Goal: Information Seeking & Learning: Learn about a topic

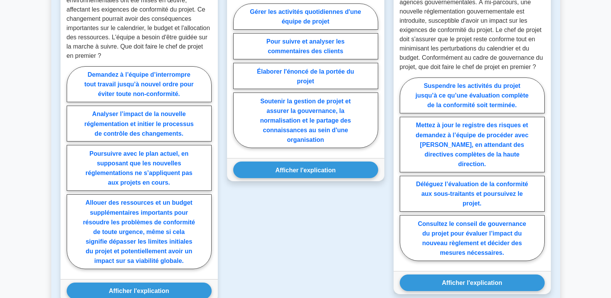
scroll to position [463, 0]
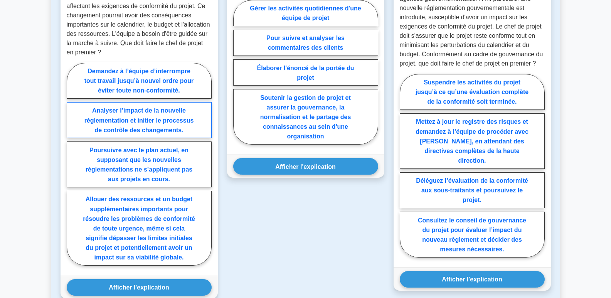
click at [142, 121] on font "Analyser l’impact de la nouvelle réglementation et initier le processus de cont…" at bounding box center [139, 120] width 110 height 26
click at [72, 164] on input "Analyser l’impact de la nouvelle réglementation et initier le processus de cont…" at bounding box center [69, 166] width 5 height 5
radio input "true"
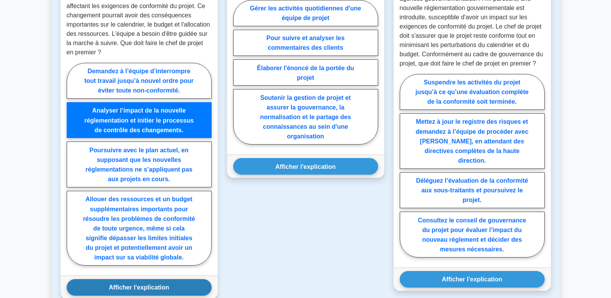
click at [170, 289] on button "Afficher l'explication" at bounding box center [139, 287] width 145 height 17
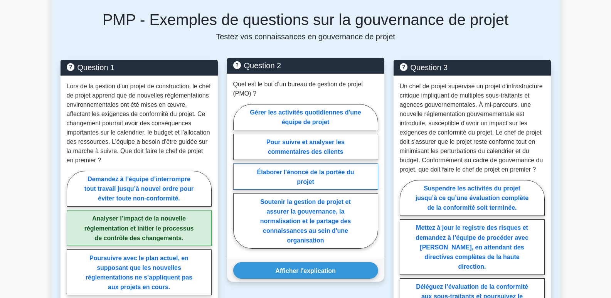
scroll to position [347, 0]
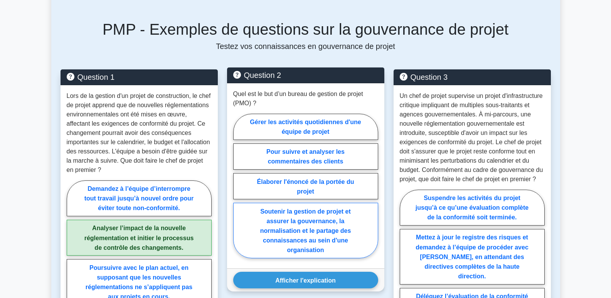
click at [332, 231] on font "Soutenir la gestion de projet et assurer la gouvernance, la normalisation et le…" at bounding box center [305, 231] width 91 height 46
click at [238, 191] on input "Soutenir la gestion de projet et assurer la gouvernance, la normalisation et le…" at bounding box center [235, 188] width 5 height 5
radio input "true"
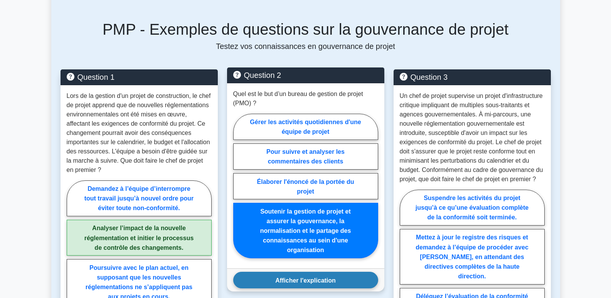
click at [317, 281] on font "Afficher l'explication" at bounding box center [305, 280] width 61 height 7
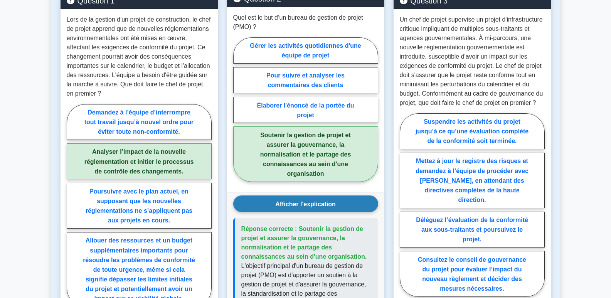
scroll to position [424, 0]
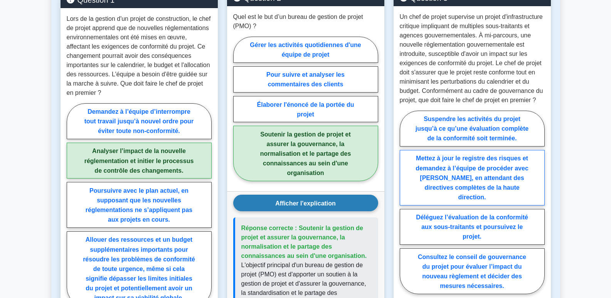
click at [498, 182] on label "Mettez à jour le registre des risques et demandez à l’équipe de procéder avec […" at bounding box center [472, 178] width 145 height 56
click at [405, 202] on input "Mettez à jour le registre des risques et demandez à l’équipe de procéder avec […" at bounding box center [402, 204] width 5 height 5
radio input "true"
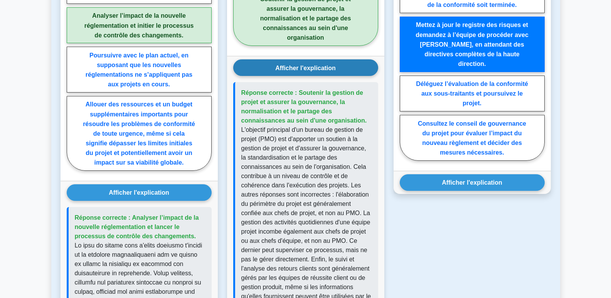
scroll to position [579, 0]
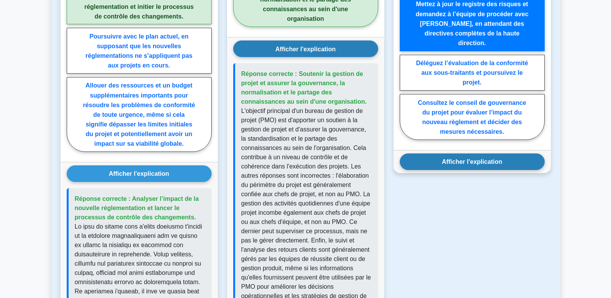
click at [500, 159] on font "Afficher l'explication" at bounding box center [472, 162] width 61 height 7
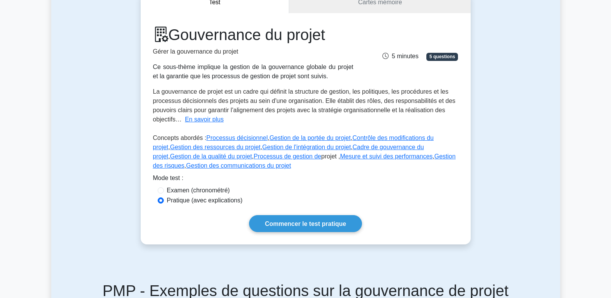
scroll to position [116, 0]
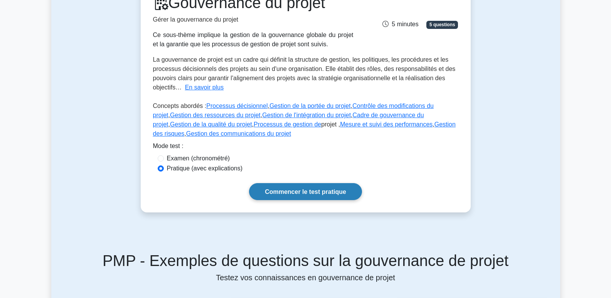
click at [332, 192] on font "Commencer le test pratique" at bounding box center [305, 192] width 81 height 7
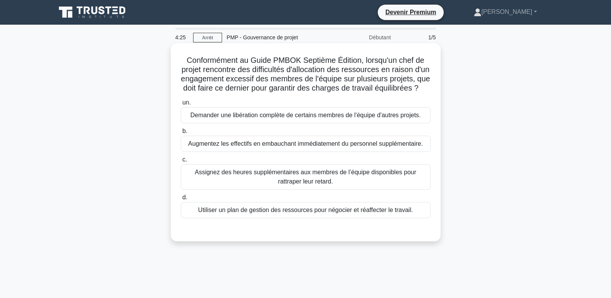
click at [348, 213] on font "Utiliser un plan de gestion des ressources pour négocier et réaffecter le trava…" at bounding box center [305, 210] width 215 height 7
click at [184, 201] on font "d." at bounding box center [184, 197] width 5 height 7
click at [181, 200] on input "d. Utiliser un plan de gestion des ressources pour négocier et réaffecter le tr…" at bounding box center [181, 197] width 0 height 5
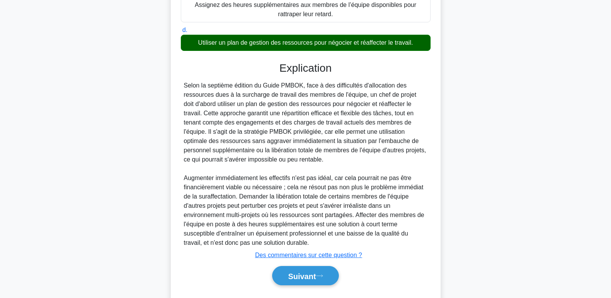
scroll to position [198, 0]
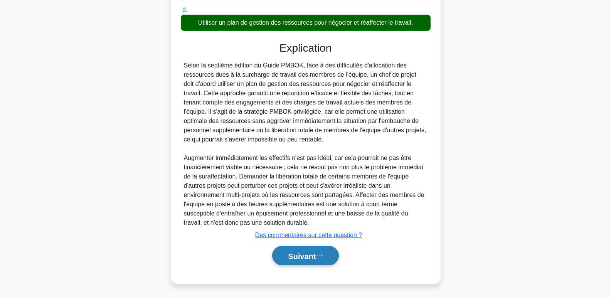
click at [317, 251] on button "Suivant" at bounding box center [305, 256] width 66 height 20
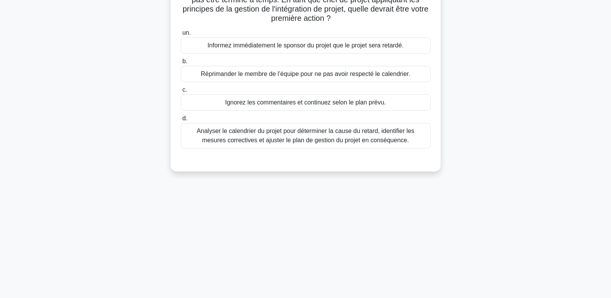
scroll to position [0, 0]
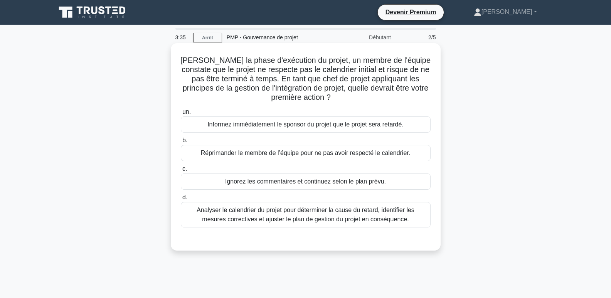
click at [184, 197] on font "d." at bounding box center [184, 197] width 5 height 7
click at [181, 197] on input "d. Analyser le calendrier du projet pour déterminer la cause du retard, identif…" at bounding box center [181, 197] width 0 height 5
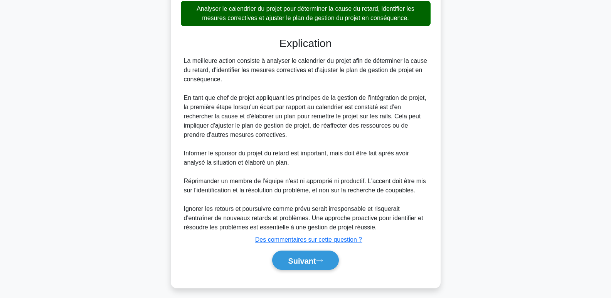
scroll to position [207, 0]
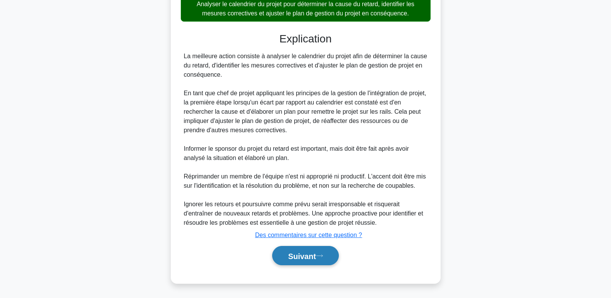
click at [305, 251] on button "Suivant" at bounding box center [305, 256] width 66 height 20
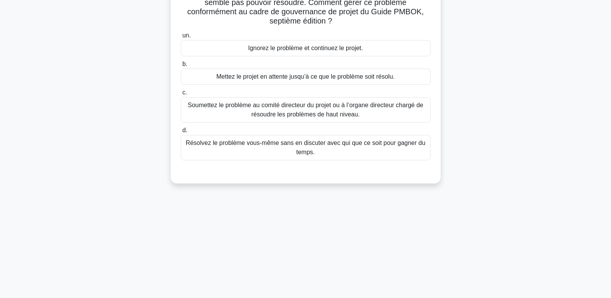
scroll to position [0, 0]
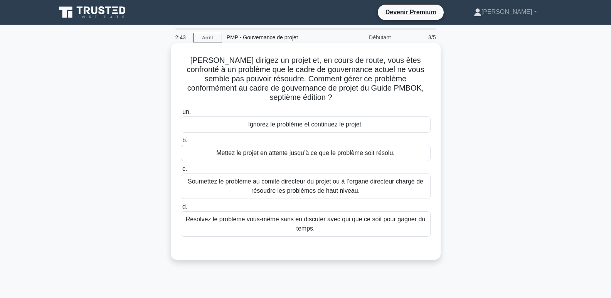
click at [320, 178] on font "Soumettez le problème au comité directeur du projet ou à l’organe directeur cha…" at bounding box center [306, 186] width 236 height 16
click at [181, 172] on input "c. Soumettez le problème au comité directeur du projet ou à l’organe directeur …" at bounding box center [181, 169] width 0 height 5
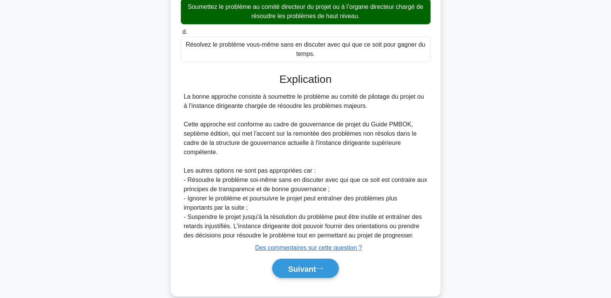
scroll to position [179, 0]
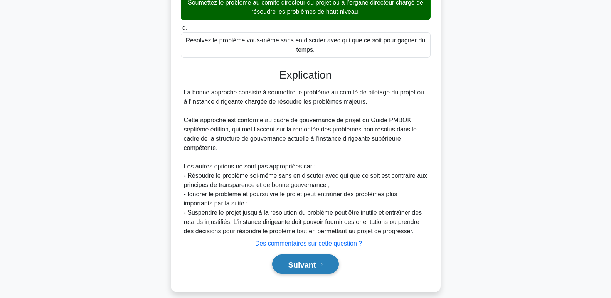
click at [304, 260] on font "Suivant" at bounding box center [302, 264] width 28 height 8
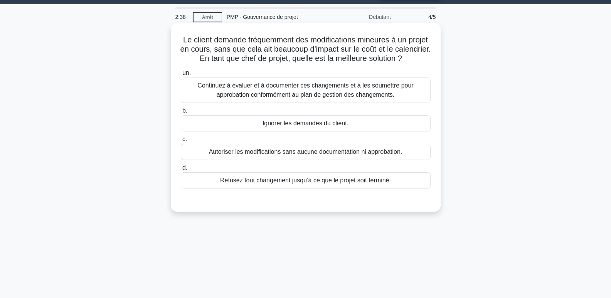
scroll to position [0, 0]
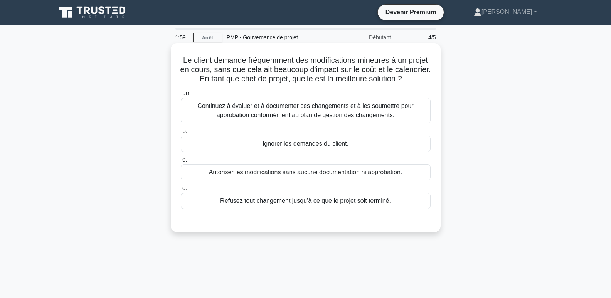
click at [186, 96] on font "un." at bounding box center [186, 93] width 8 height 7
click at [181, 96] on input "un. Continuez à évaluer et à documenter ces changements et à les soumettre pour…" at bounding box center [181, 93] width 0 height 5
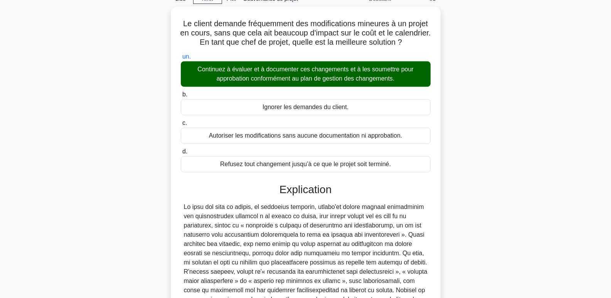
scroll to position [142, 0]
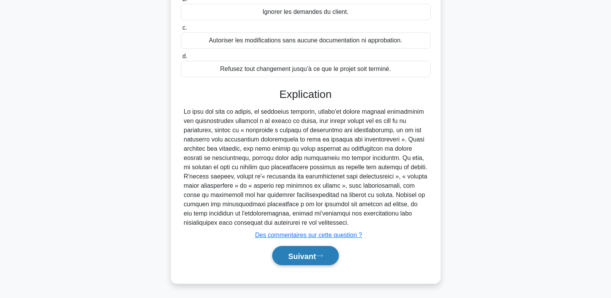
click at [306, 259] on font "Suivant" at bounding box center [302, 256] width 28 height 8
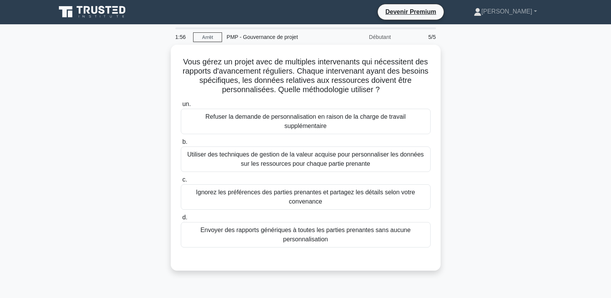
scroll to position [0, 0]
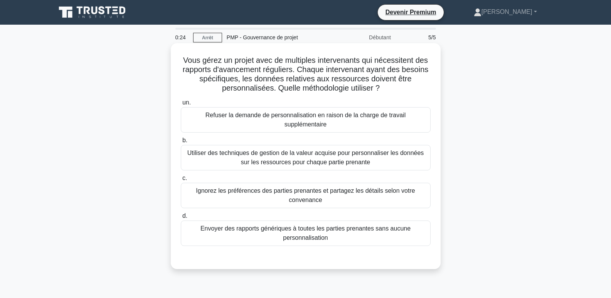
click at [186, 213] on font "d." at bounding box center [184, 216] width 5 height 7
click at [181, 214] on input "d. Envoyer des rapports génériques à toutes les parties prenantes sans aucune p…" at bounding box center [181, 216] width 0 height 5
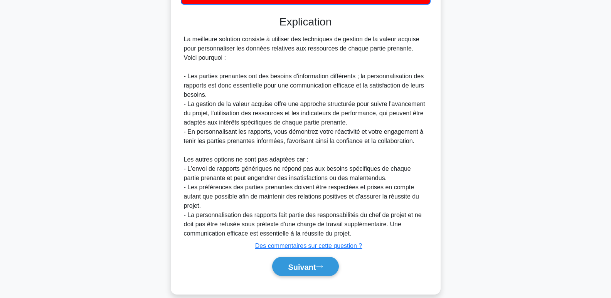
scroll to position [245, 0]
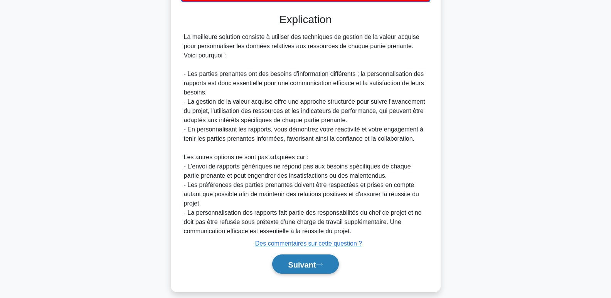
click at [298, 260] on font "Suivant" at bounding box center [302, 264] width 28 height 8
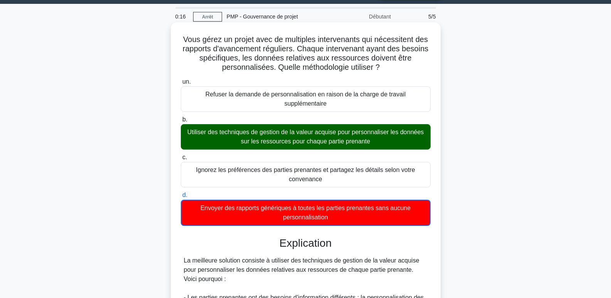
scroll to position [0, 0]
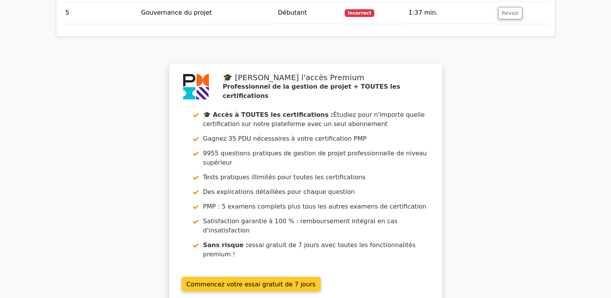
scroll to position [1261, 0]
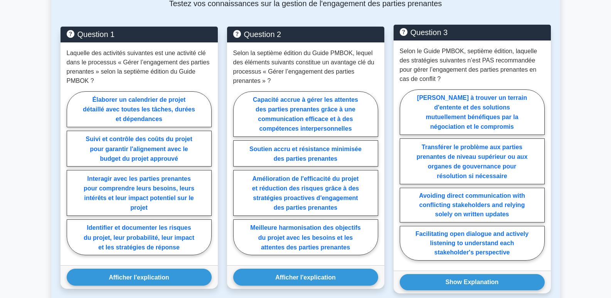
scroll to position [347, 0]
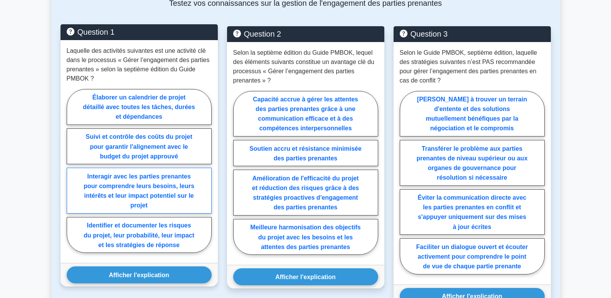
drag, startPoint x: 150, startPoint y: 189, endPoint x: 154, endPoint y: 191, distance: 4.0
click at [150, 189] on font "Interagir avec les parties prenantes pour comprendre leurs besoins, leurs intér…" at bounding box center [139, 190] width 111 height 35
click at [72, 176] on input "Interagir avec les parties prenantes pour comprendre leurs besoins, leurs intér…" at bounding box center [69, 173] width 5 height 5
radio input "true"
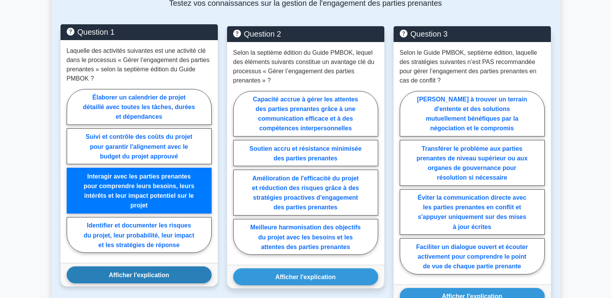
click at [146, 277] on font "Afficher l'explication" at bounding box center [139, 275] width 61 height 7
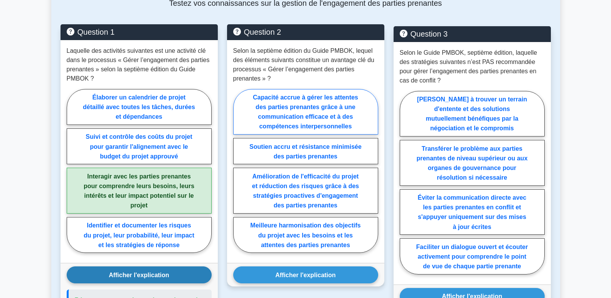
drag, startPoint x: 310, startPoint y: 113, endPoint x: 319, endPoint y: 122, distance: 12.3
click at [312, 114] on font "Capacité accrue à gérer les attentes des parties prenantes grâce à une communic…" at bounding box center [305, 111] width 105 height 35
click at [238, 171] on input "Capacité accrue à gérer les attentes des parties prenantes grâce à une communic…" at bounding box center [235, 173] width 5 height 5
radio input "true"
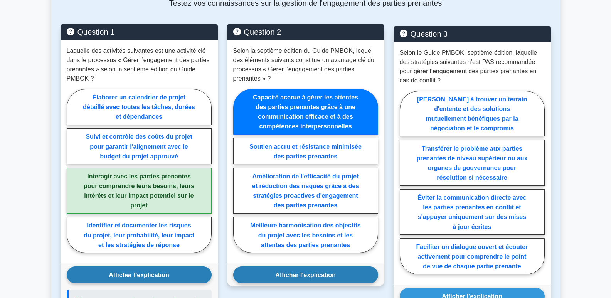
click at [324, 277] on font "Afficher l'explication" at bounding box center [305, 275] width 61 height 7
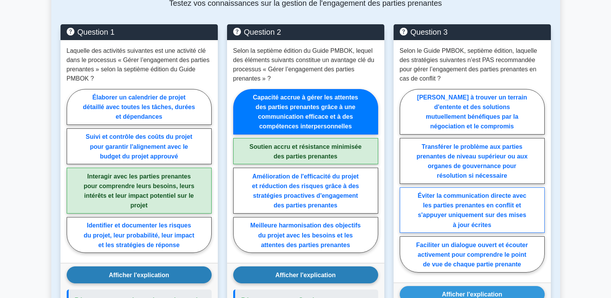
click at [499, 209] on font "Éviter la communication directe avec les parties prenantes en conflit et s'appu…" at bounding box center [472, 209] width 109 height 35
click at [405, 186] on input "Éviter la communication directe avec les parties prenantes en conflit et s'appu…" at bounding box center [402, 183] width 5 height 5
radio input "true"
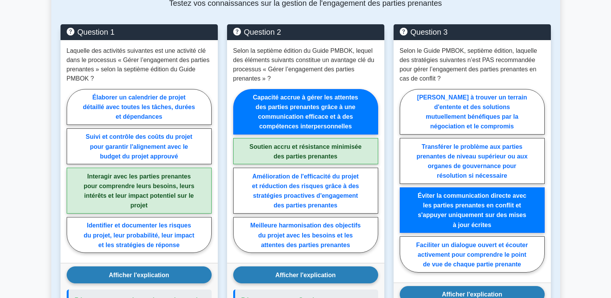
click at [506, 296] on button "Afficher l'explication" at bounding box center [472, 294] width 145 height 17
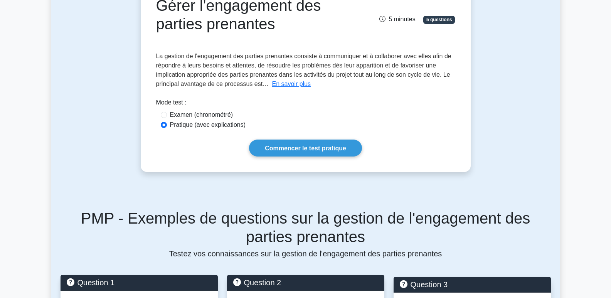
scroll to position [0, 0]
